Goal: Information Seeking & Learning: Learn about a topic

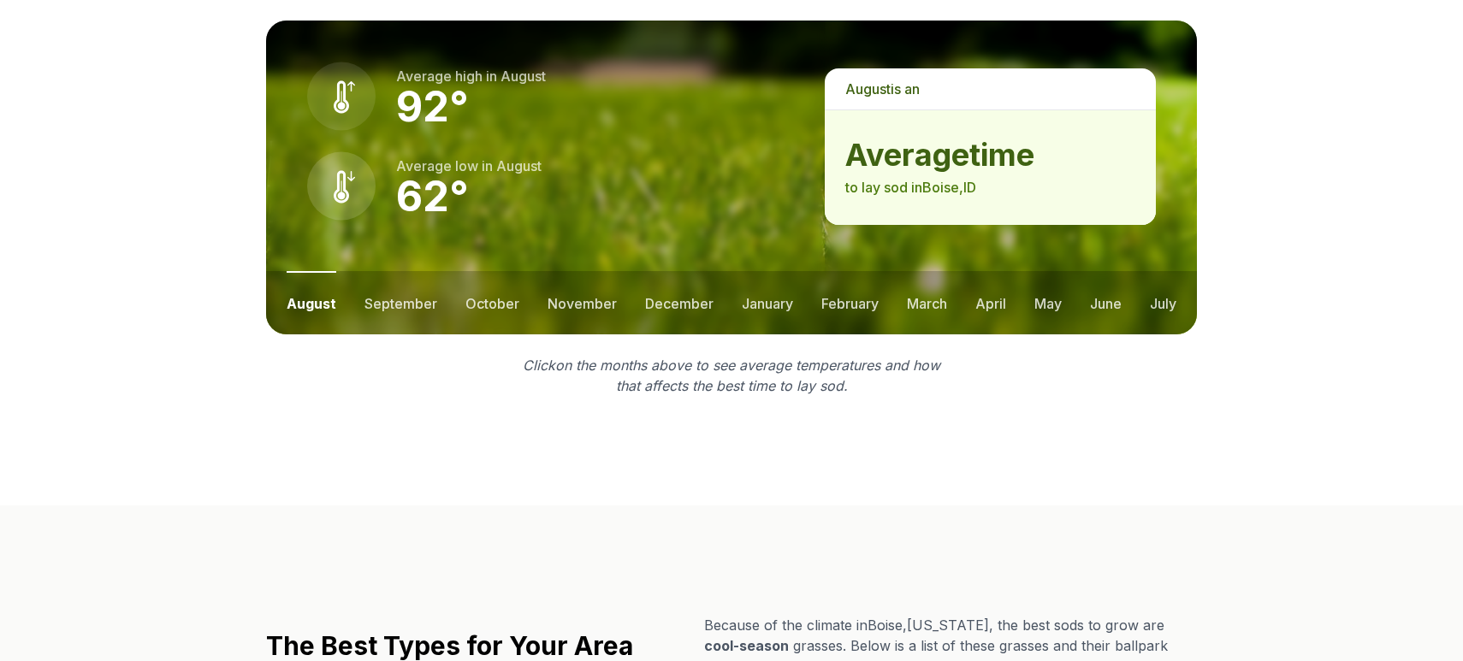
scroll to position [2481, 0]
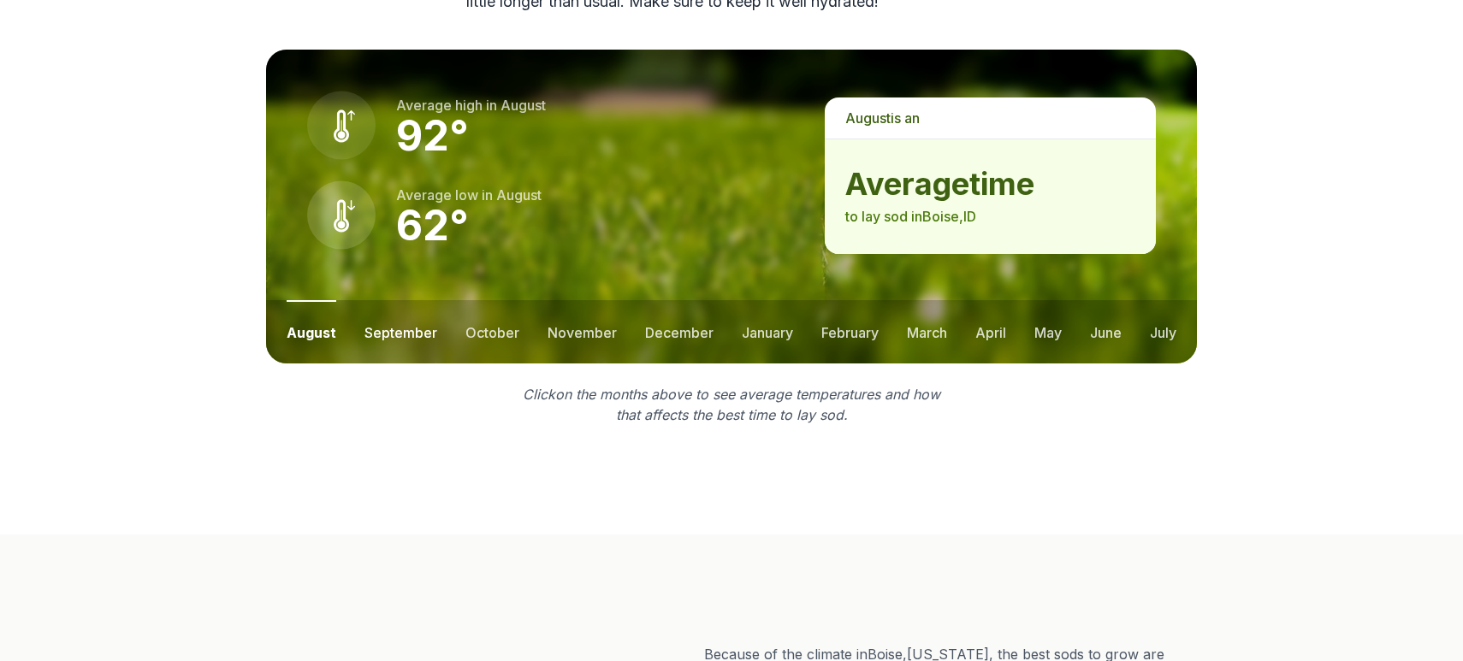
click at [381, 300] on button "september" at bounding box center [400, 331] width 73 height 63
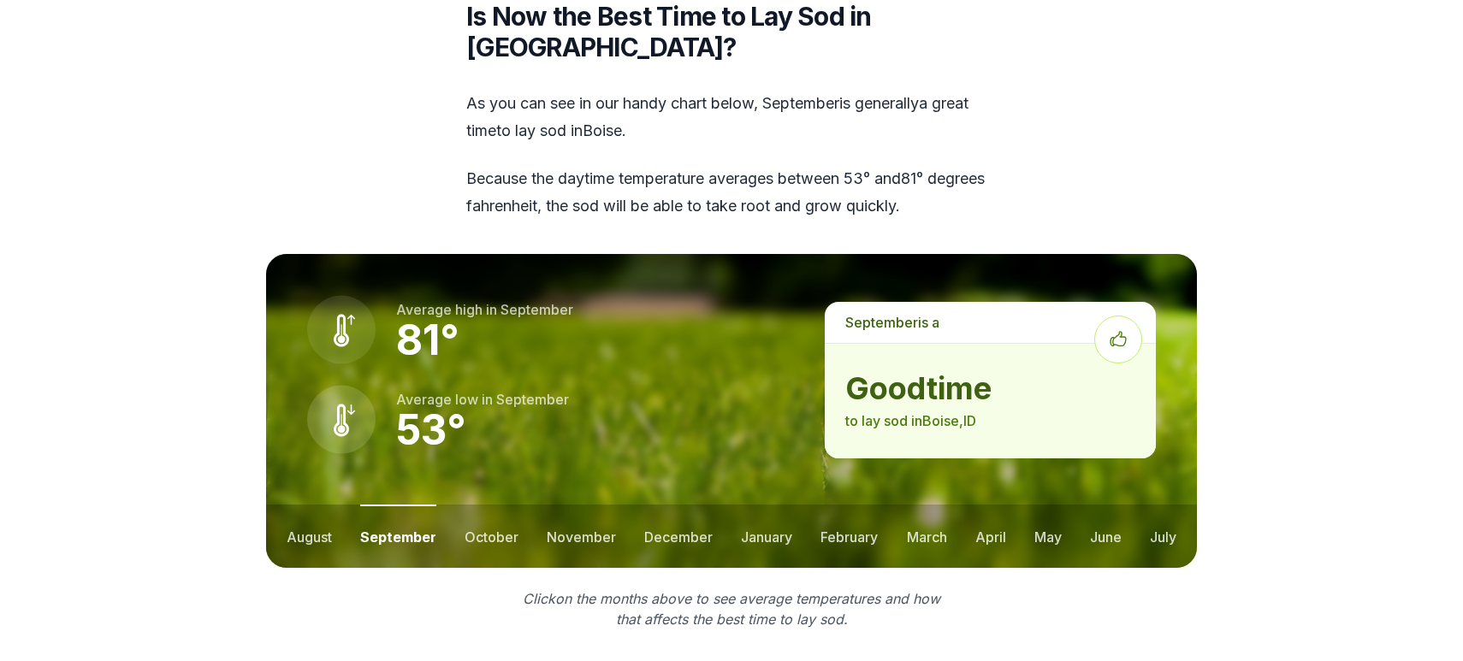
scroll to position [2197, 0]
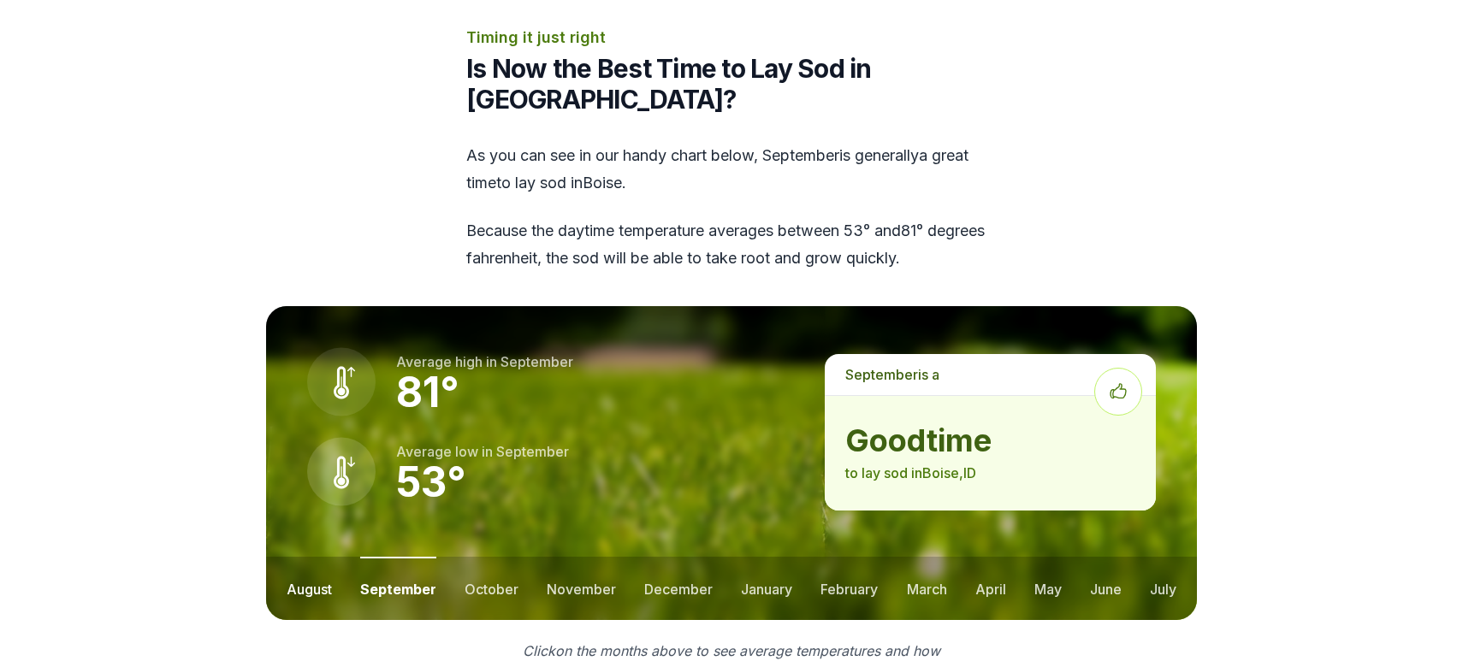
click at [289, 557] on button "august" at bounding box center [309, 588] width 45 height 63
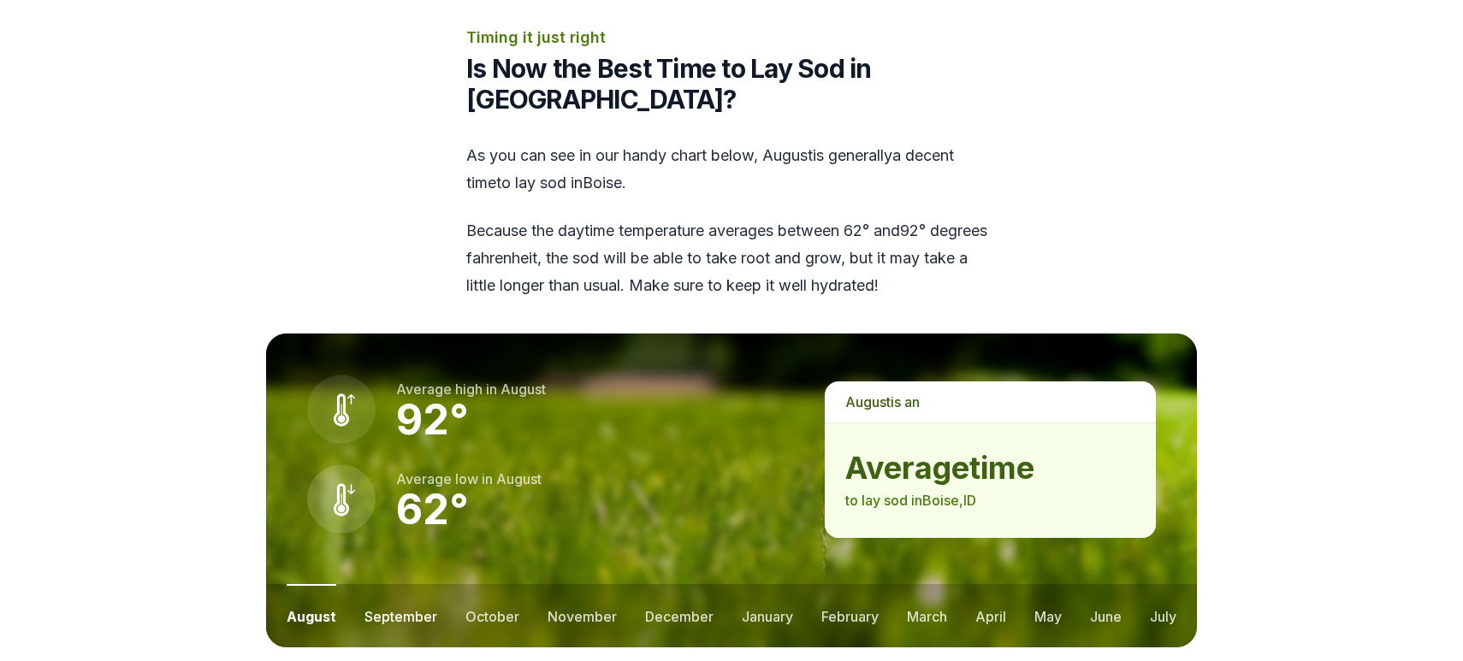
click at [376, 584] on button "september" at bounding box center [400, 615] width 73 height 63
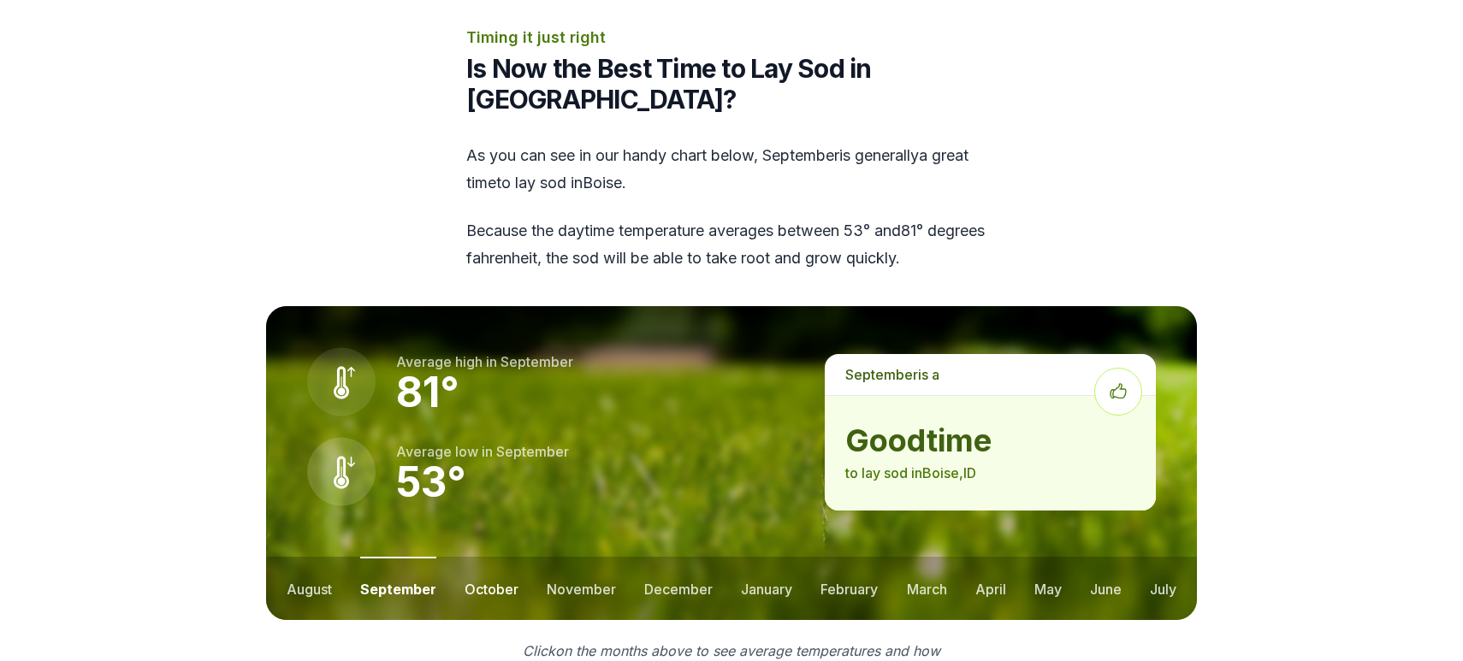
click at [509, 557] on button "october" at bounding box center [492, 588] width 54 height 63
click at [580, 557] on button "november" at bounding box center [581, 588] width 69 height 63
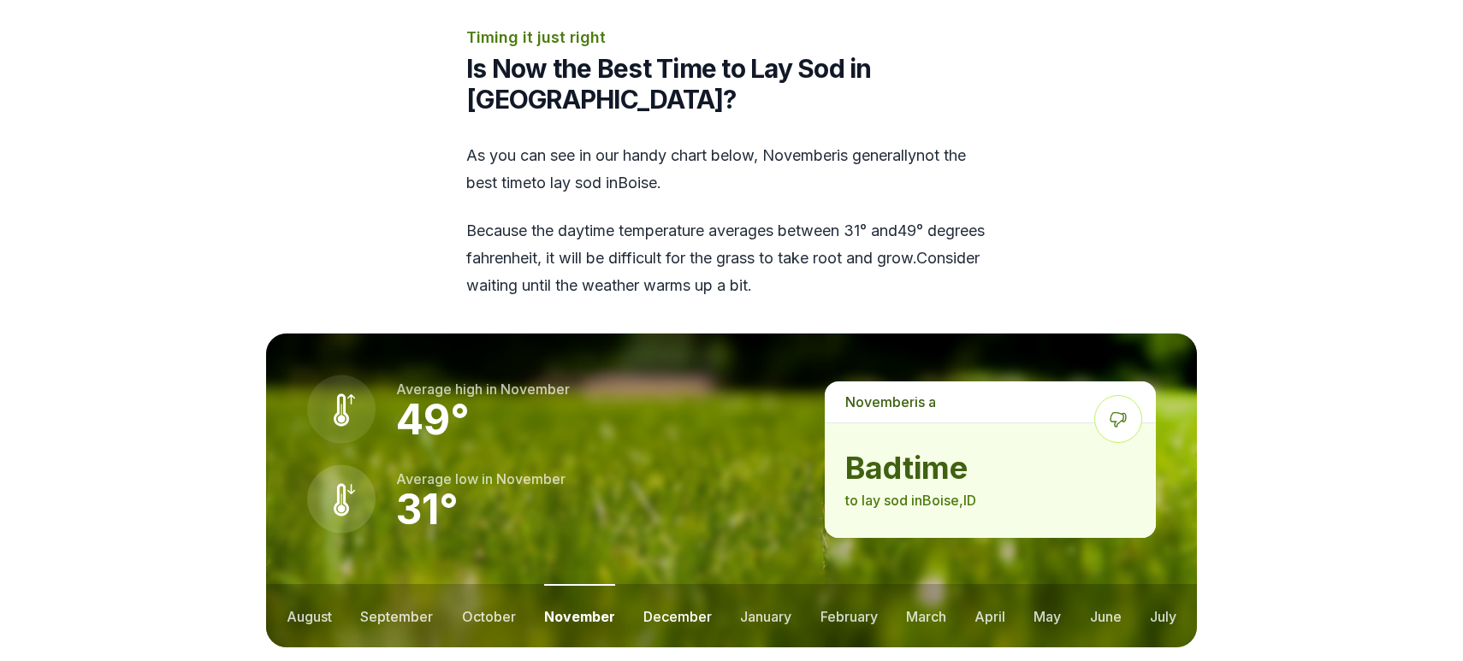
click at [676, 584] on button "december" at bounding box center [677, 615] width 68 height 63
click at [962, 584] on ul "august september october november december january february march april may jun…" at bounding box center [731, 615] width 931 height 63
click at [999, 584] on button "april" at bounding box center [989, 615] width 31 height 63
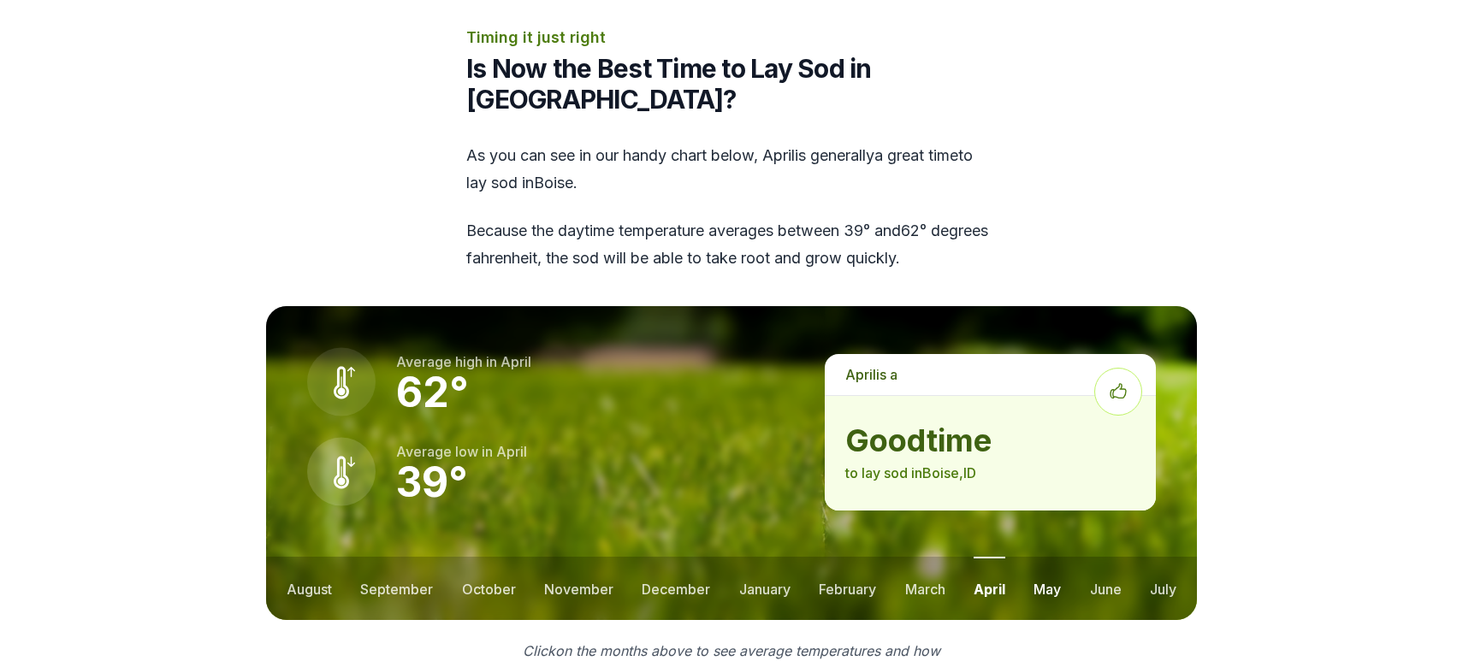
click at [1038, 557] on button "may" at bounding box center [1046, 588] width 27 height 63
click at [1107, 557] on button "june" at bounding box center [1106, 588] width 32 height 63
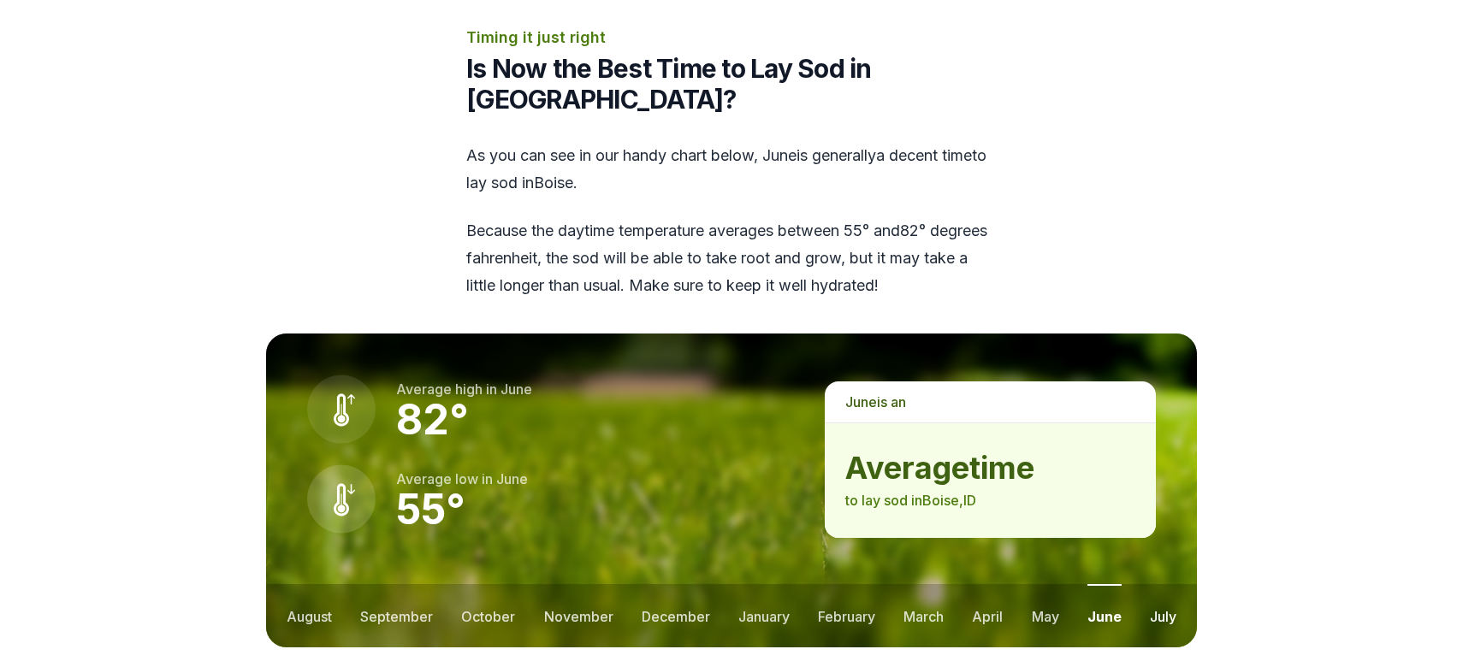
click at [1156, 584] on button "july" at bounding box center [1163, 615] width 27 height 63
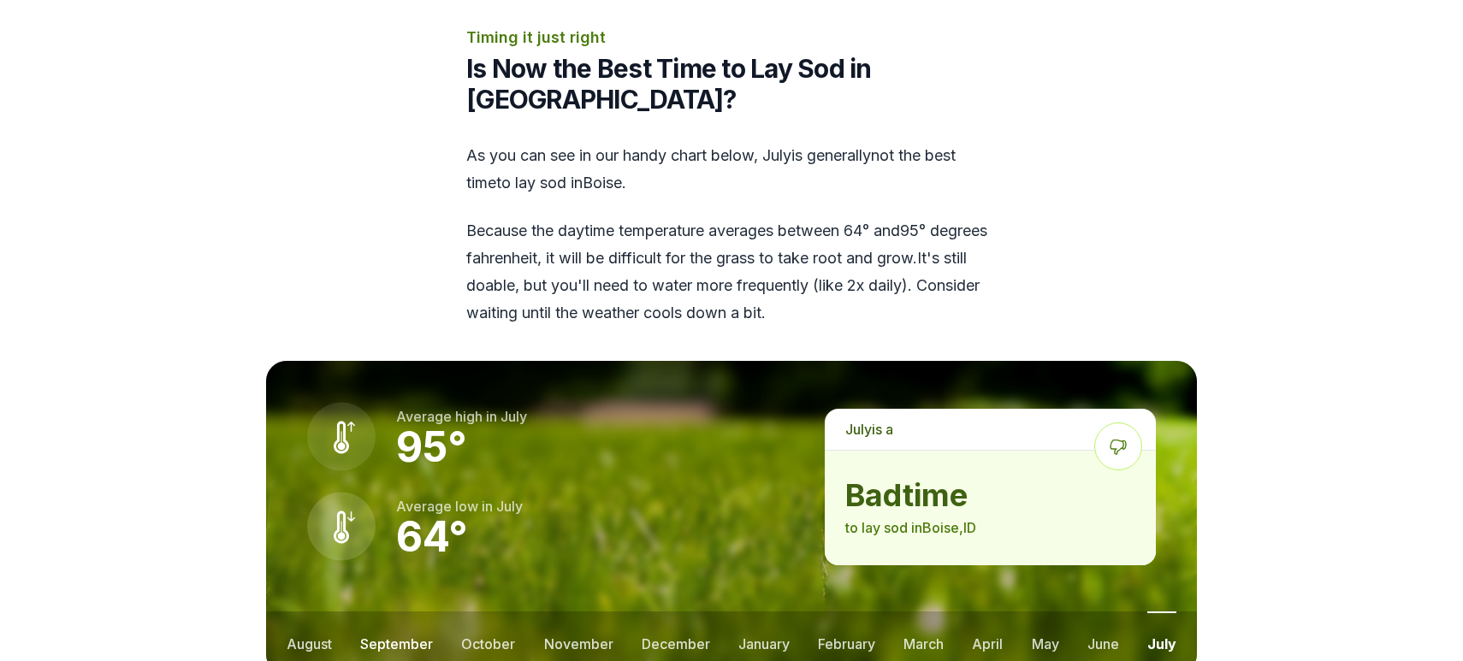
click at [405, 612] on button "september" at bounding box center [396, 643] width 73 height 63
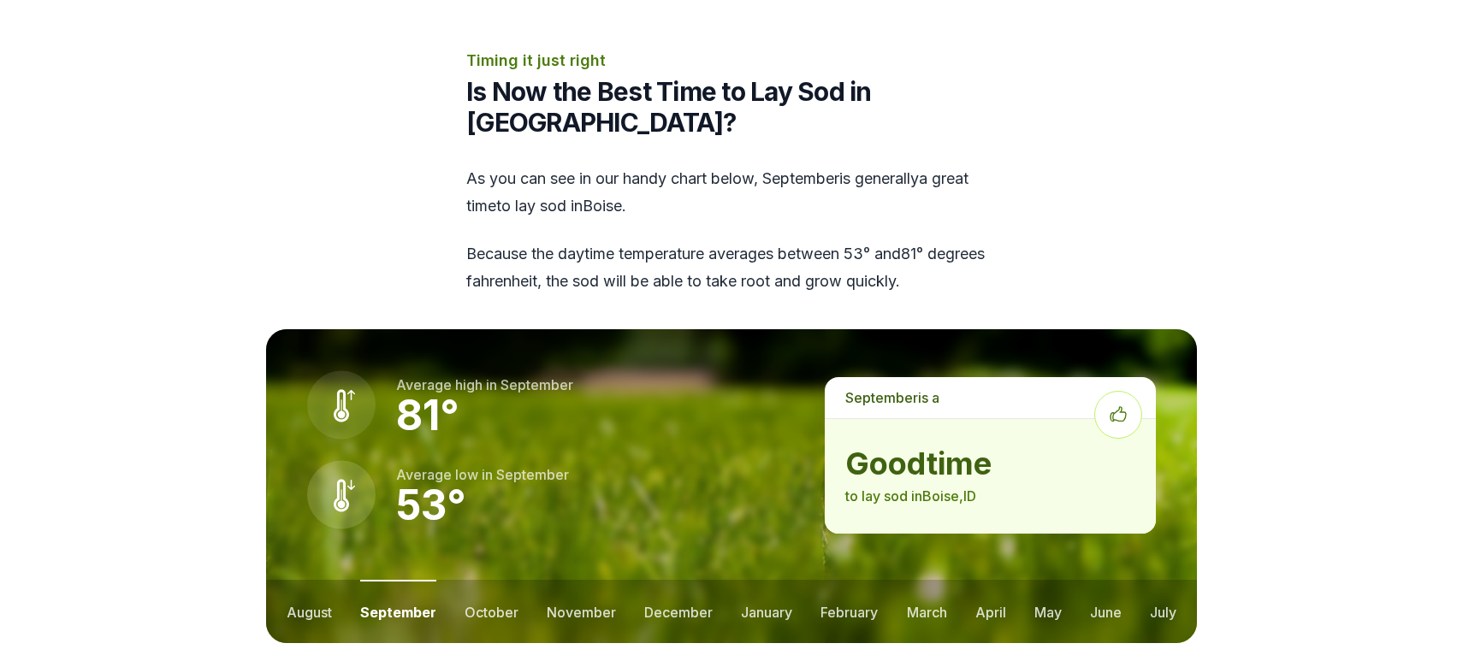
scroll to position [2111, 0]
